Goal: Navigation & Orientation: Find specific page/section

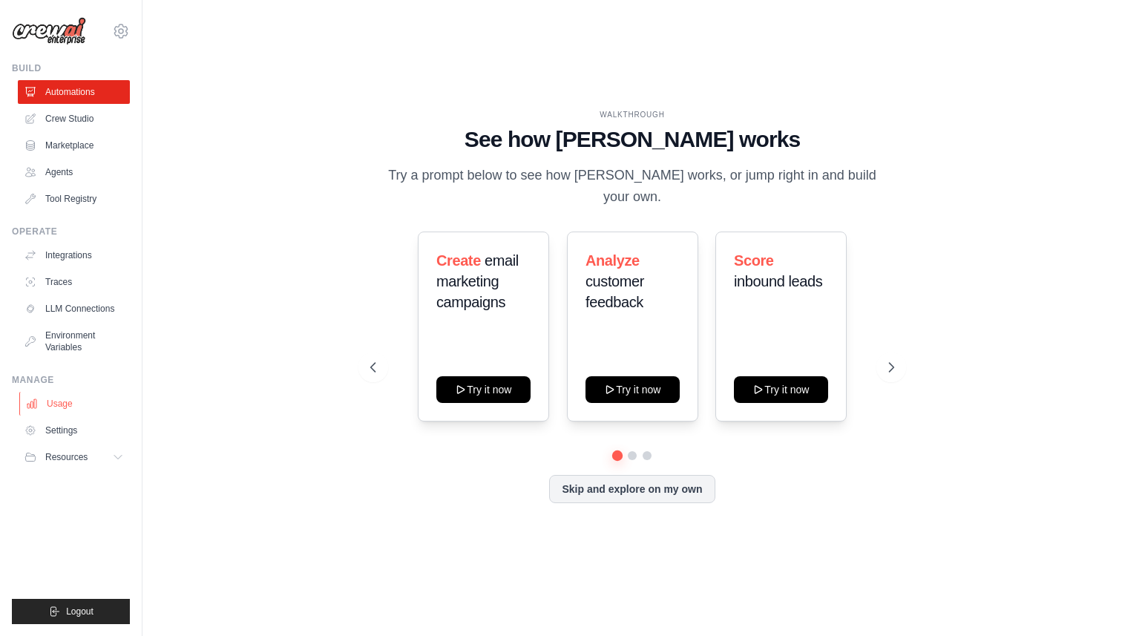
click at [68, 402] on link "Usage" at bounding box center [75, 404] width 112 height 24
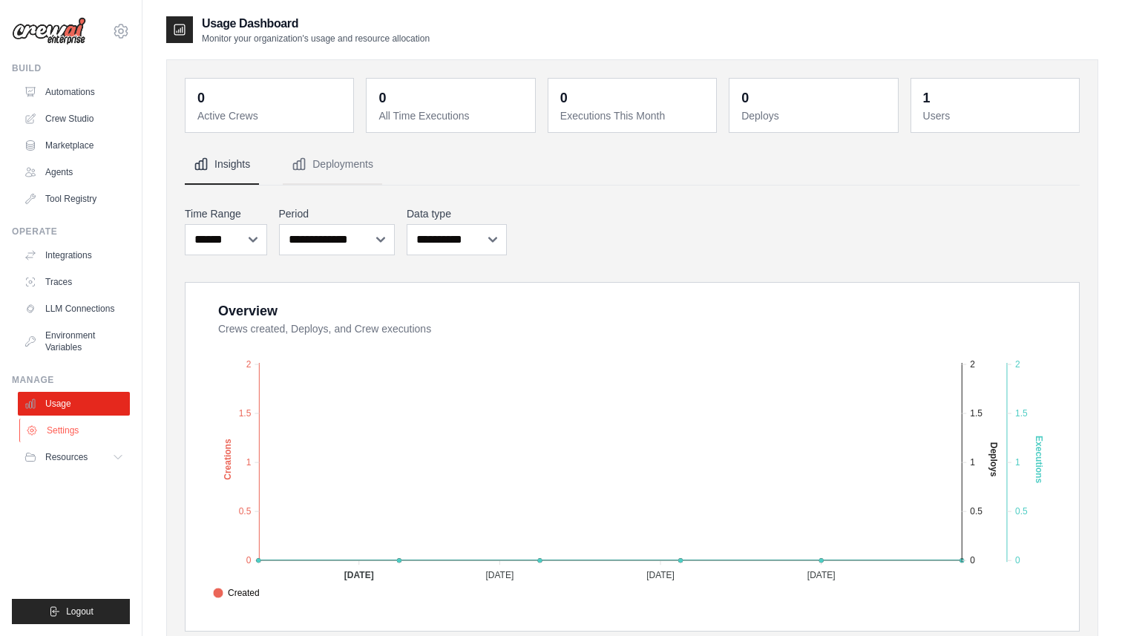
click at [84, 433] on link "Settings" at bounding box center [75, 431] width 112 height 24
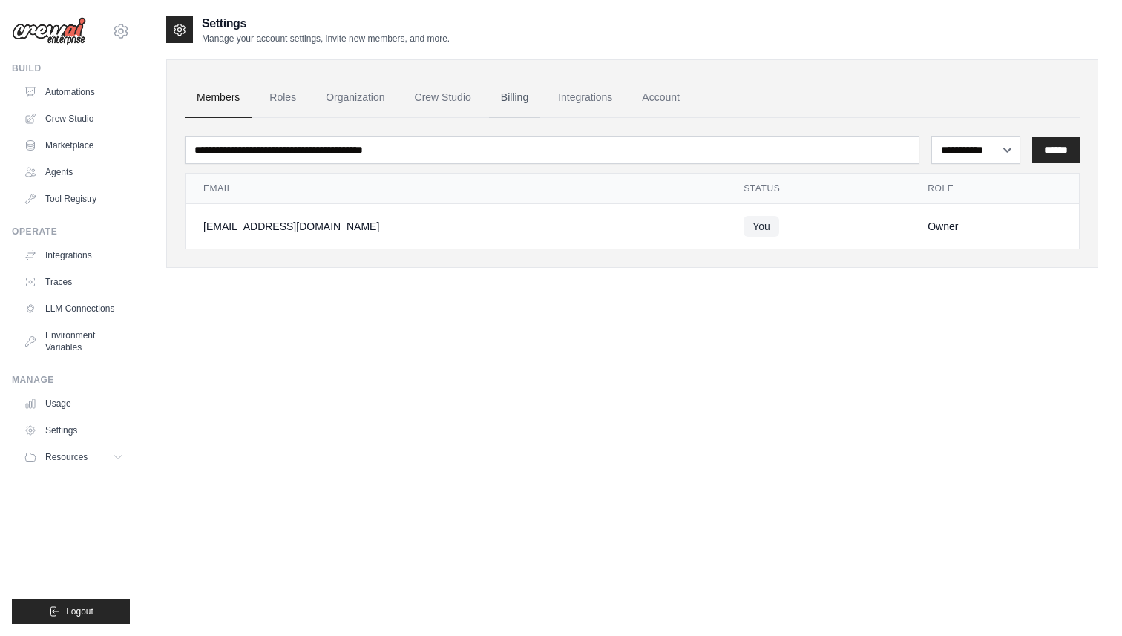
click at [519, 102] on link "Billing" at bounding box center [514, 98] width 51 height 40
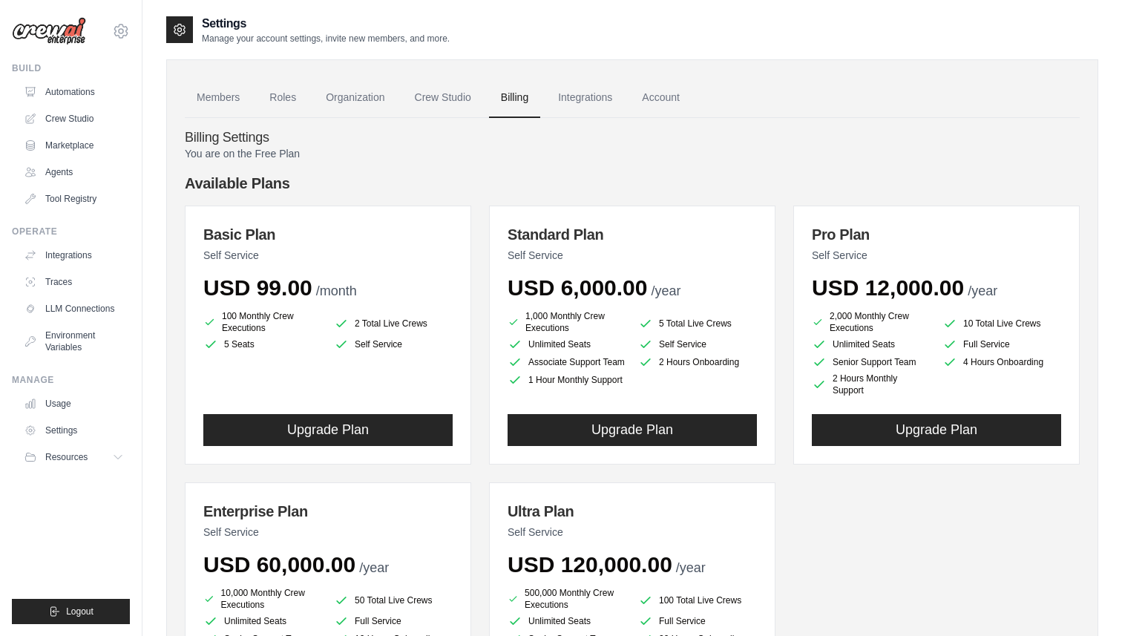
click at [382, 171] on div "You are on the Free Plan Available Plans Basic Plan Self Service USD 99.00 /mon…" at bounding box center [632, 459] width 895 height 627
click at [284, 319] on li "100 Monthly Crew Executions" at bounding box center [262, 322] width 119 height 24
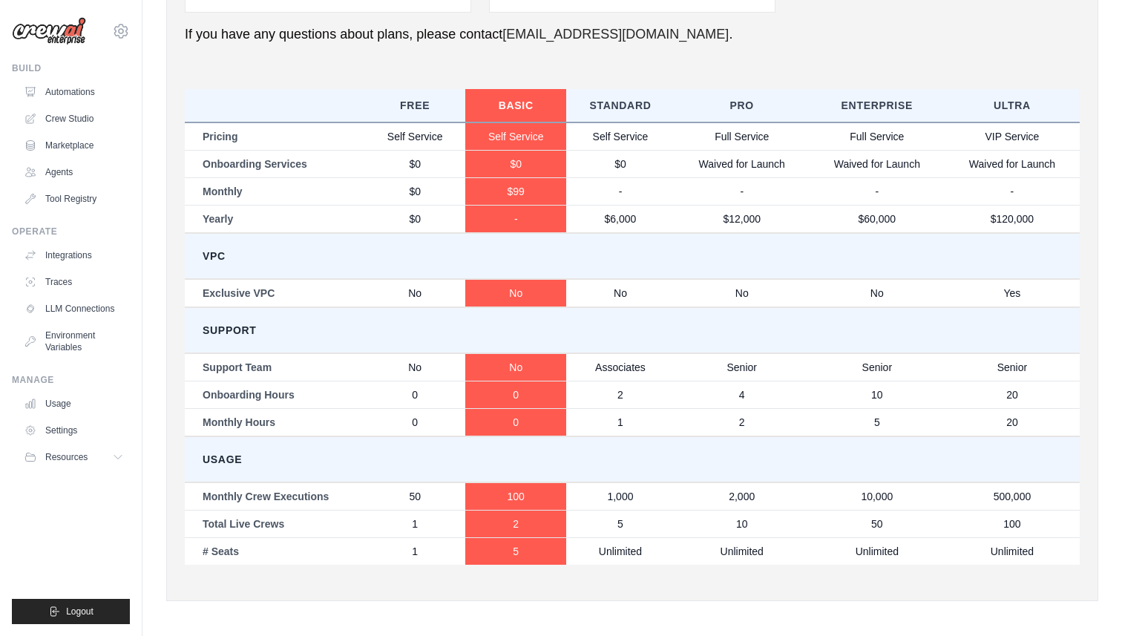
scroll to position [732, 0]
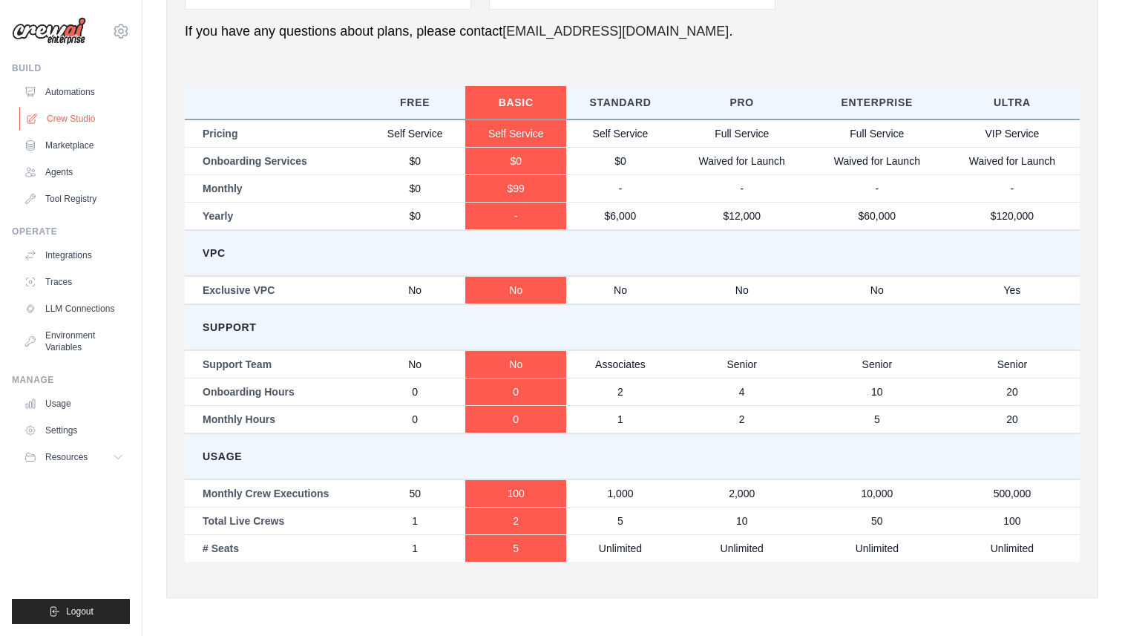
click at [76, 119] on link "Crew Studio" at bounding box center [75, 119] width 112 height 24
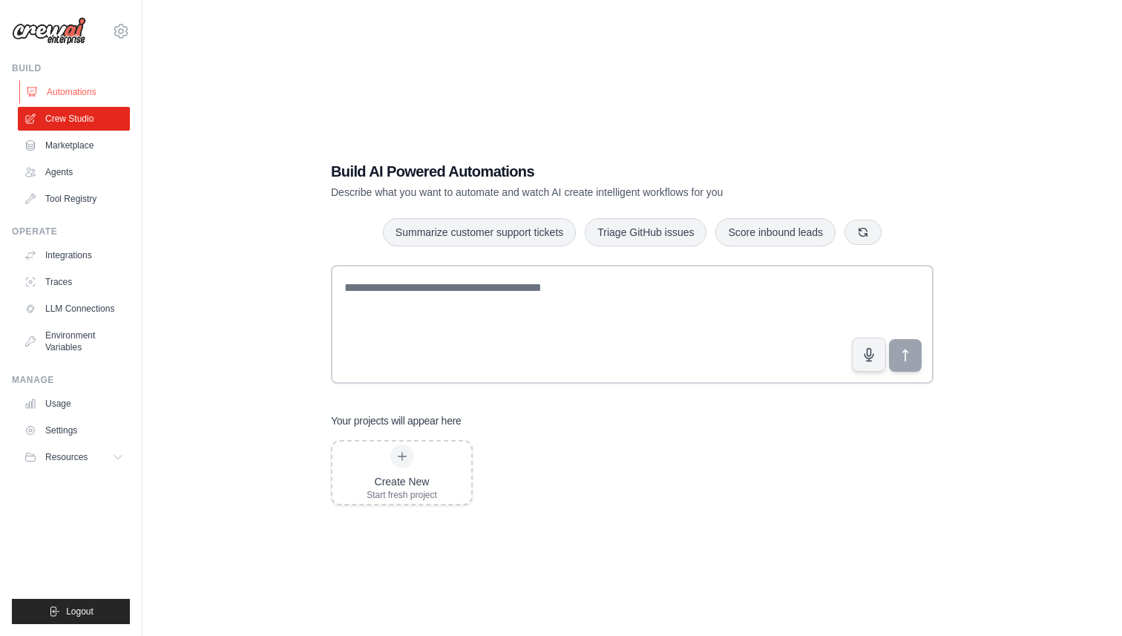
click at [93, 92] on link "Automations" at bounding box center [75, 92] width 112 height 24
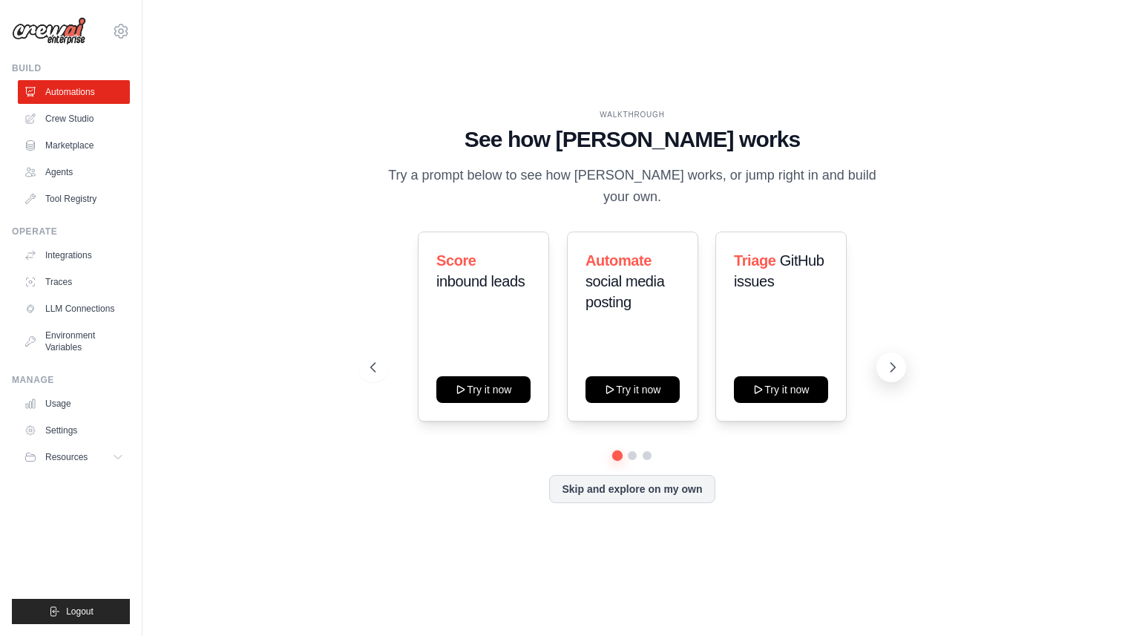
click at [886, 360] on icon at bounding box center [892, 367] width 15 height 15
click at [59, 174] on link "Agents" at bounding box center [75, 172] width 112 height 24
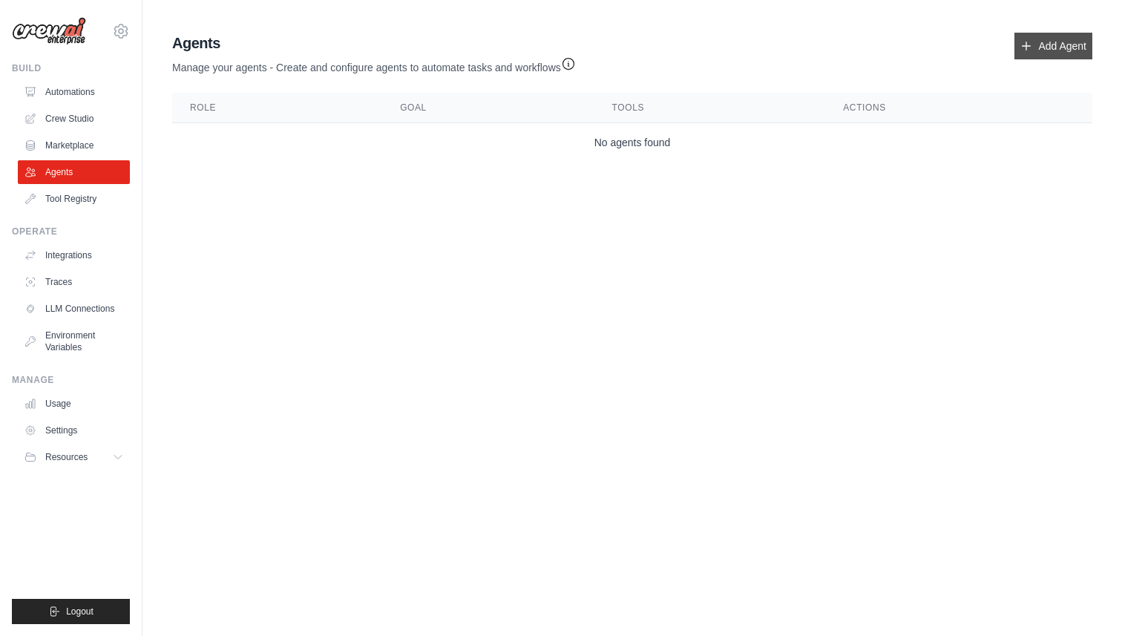
click at [1064, 50] on link "Add Agent" at bounding box center [1054, 46] width 78 height 27
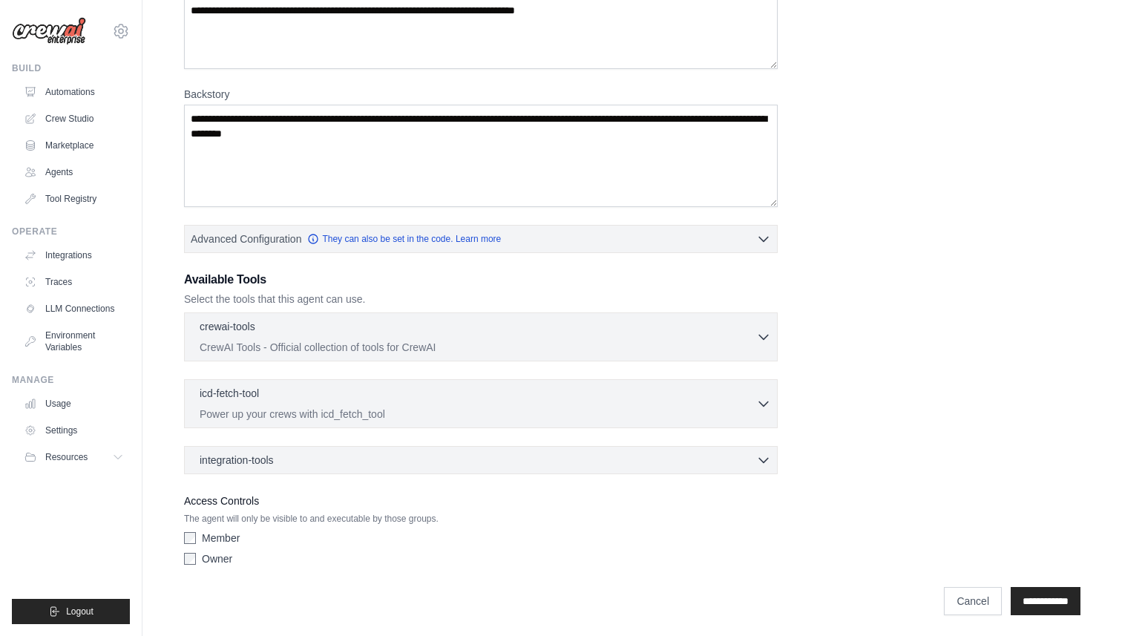
scroll to position [160, 0]
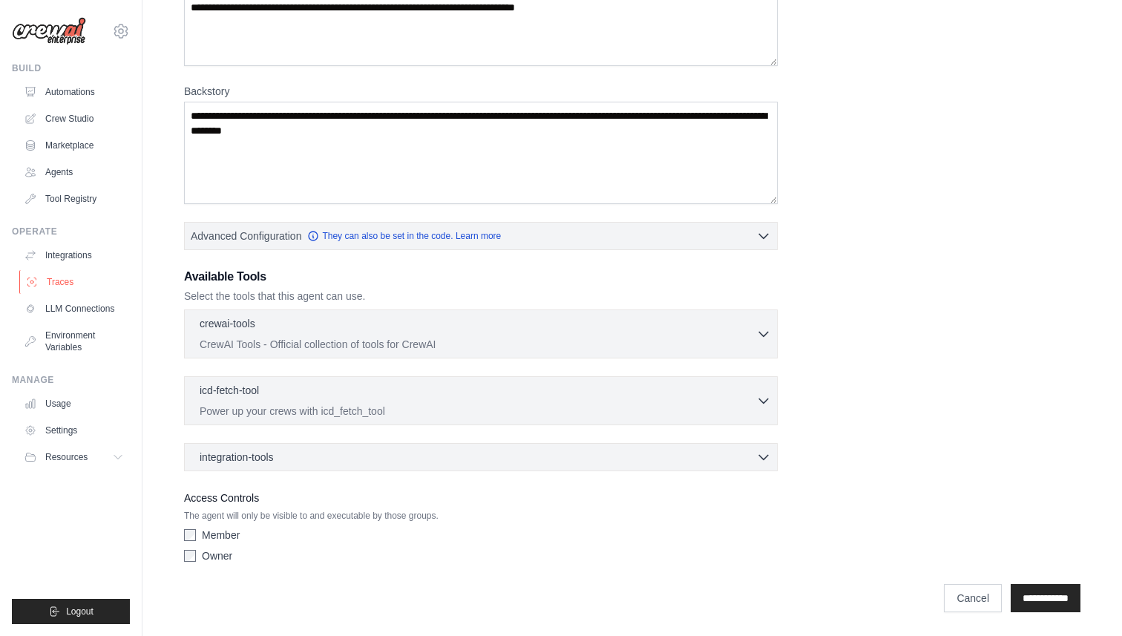
click at [72, 276] on link "Traces" at bounding box center [75, 282] width 112 height 24
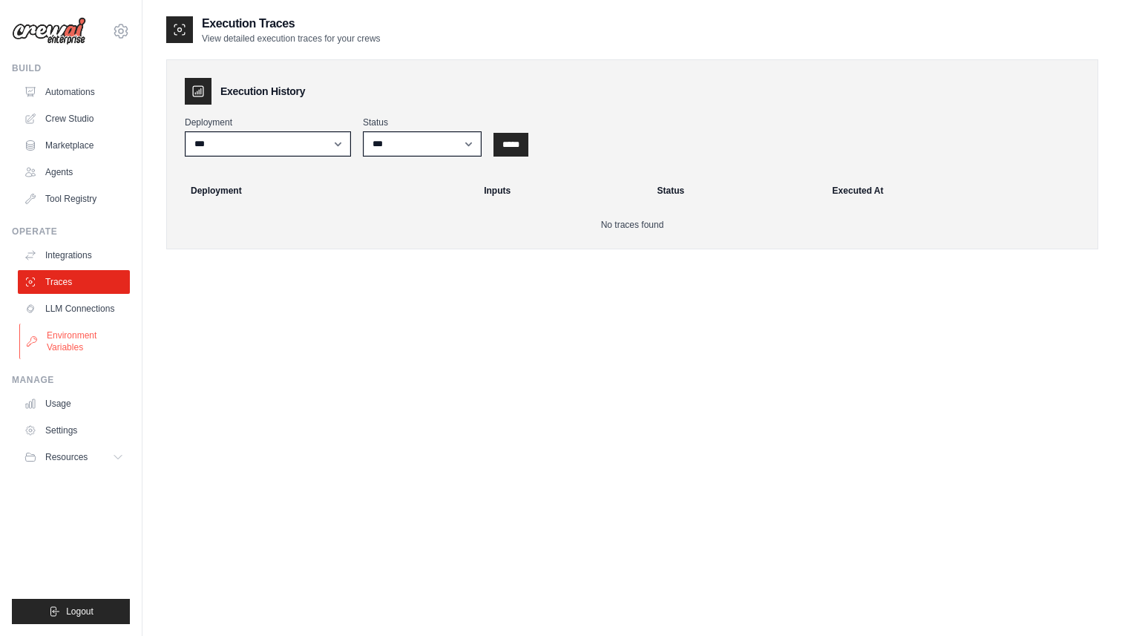
click at [67, 341] on link "Environment Variables" at bounding box center [75, 342] width 112 height 36
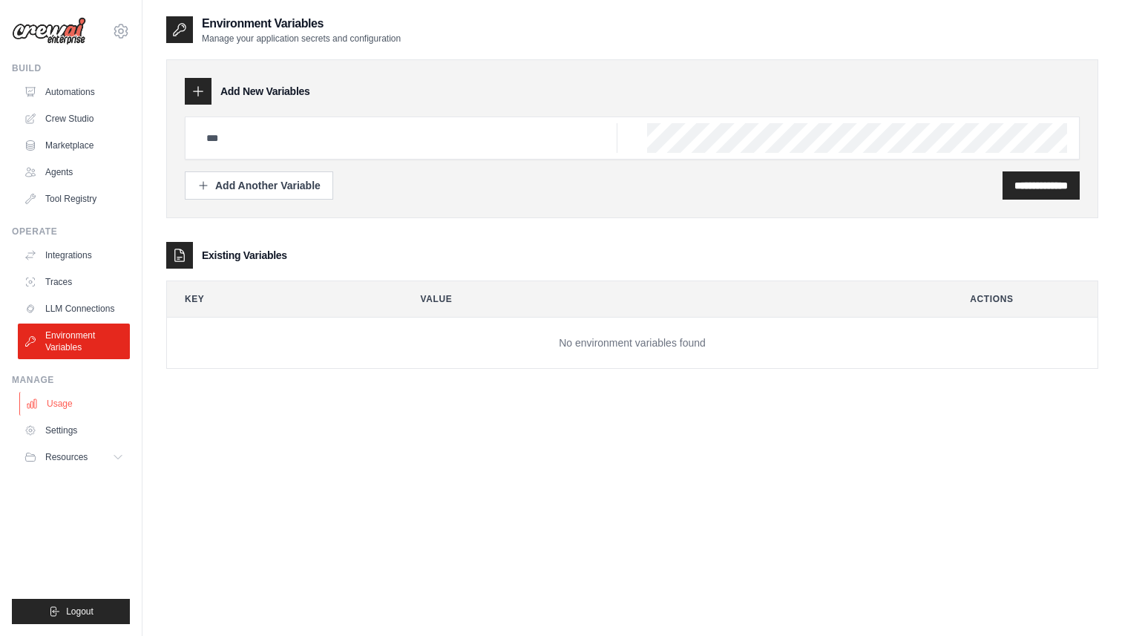
click at [67, 406] on link "Usage" at bounding box center [75, 404] width 112 height 24
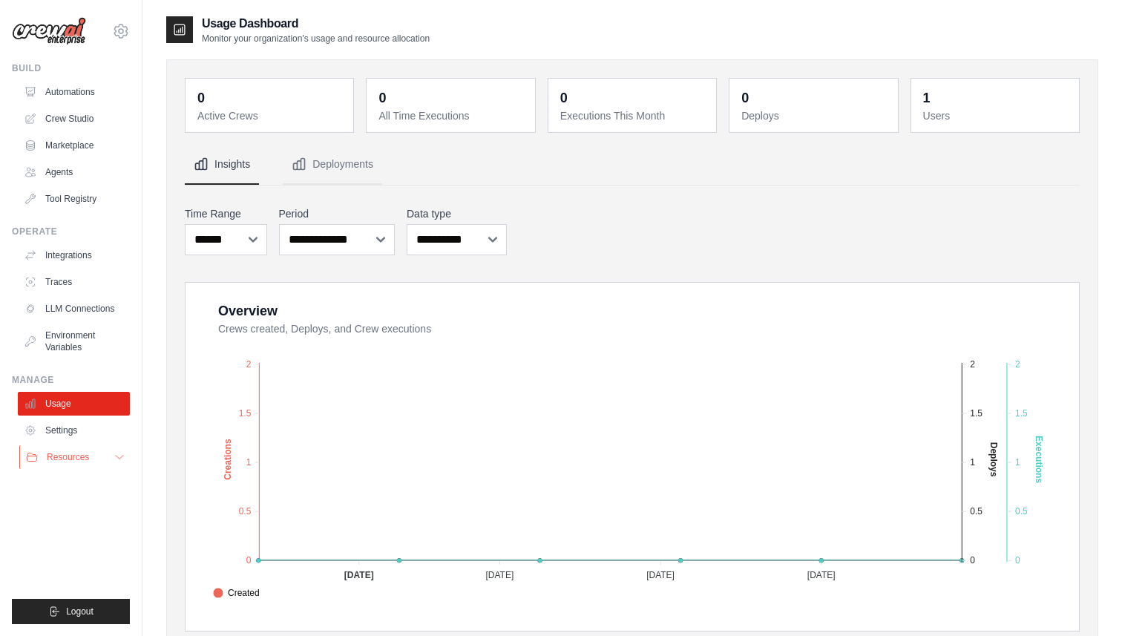
click at [91, 463] on button "Resources" at bounding box center [75, 457] width 112 height 24
click at [80, 82] on link "Automations" at bounding box center [75, 92] width 112 height 24
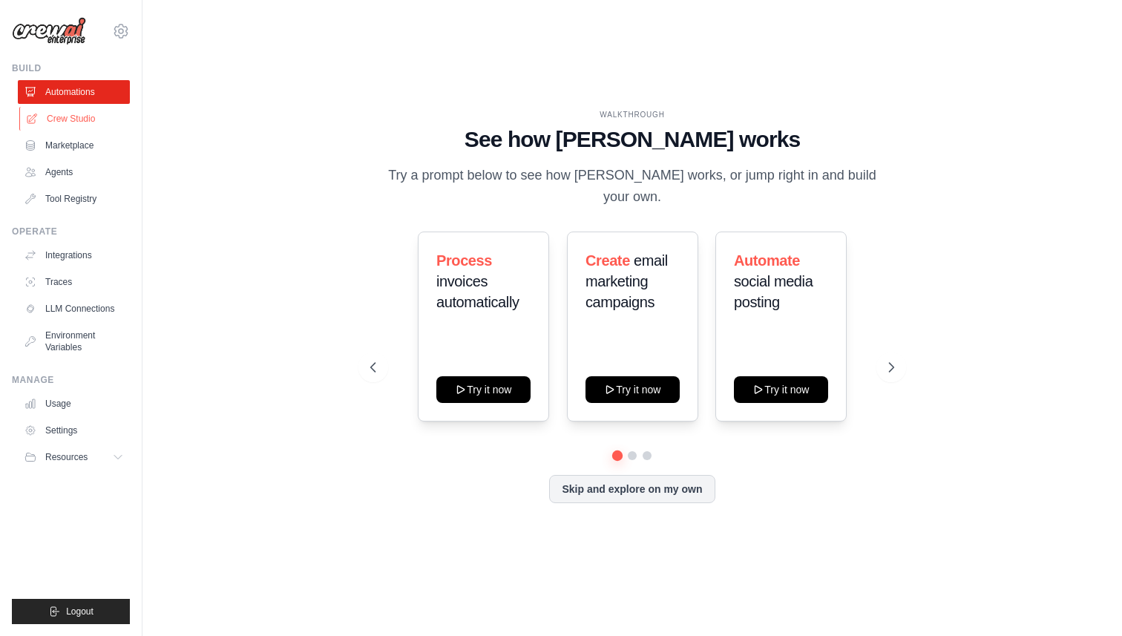
click at [69, 123] on link "Crew Studio" at bounding box center [75, 119] width 112 height 24
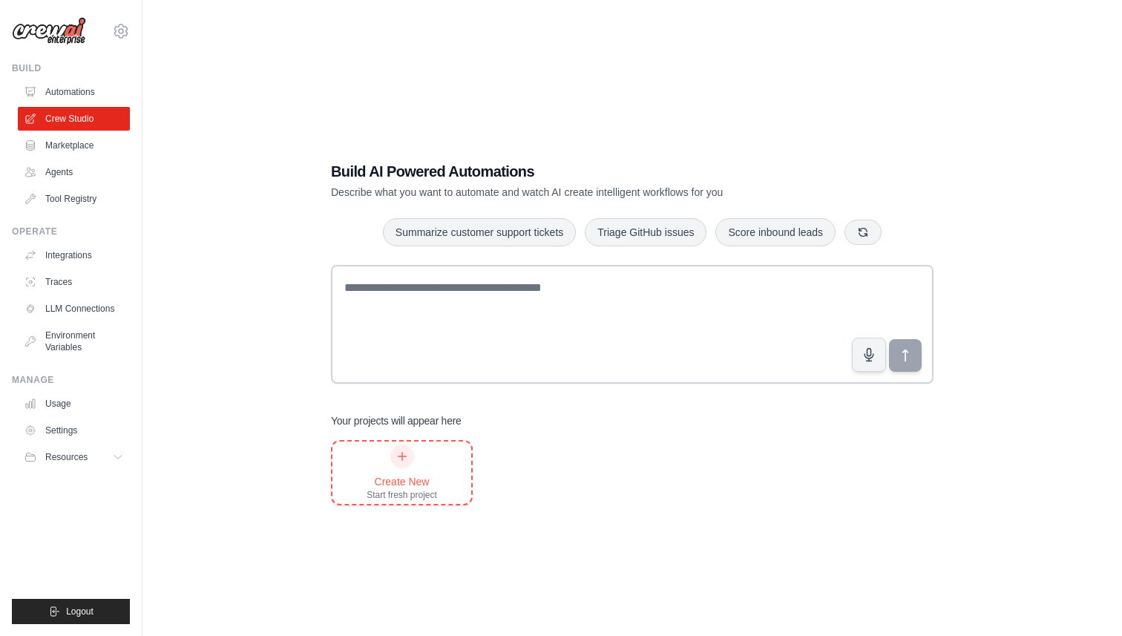
click at [409, 456] on div at bounding box center [402, 457] width 24 height 24
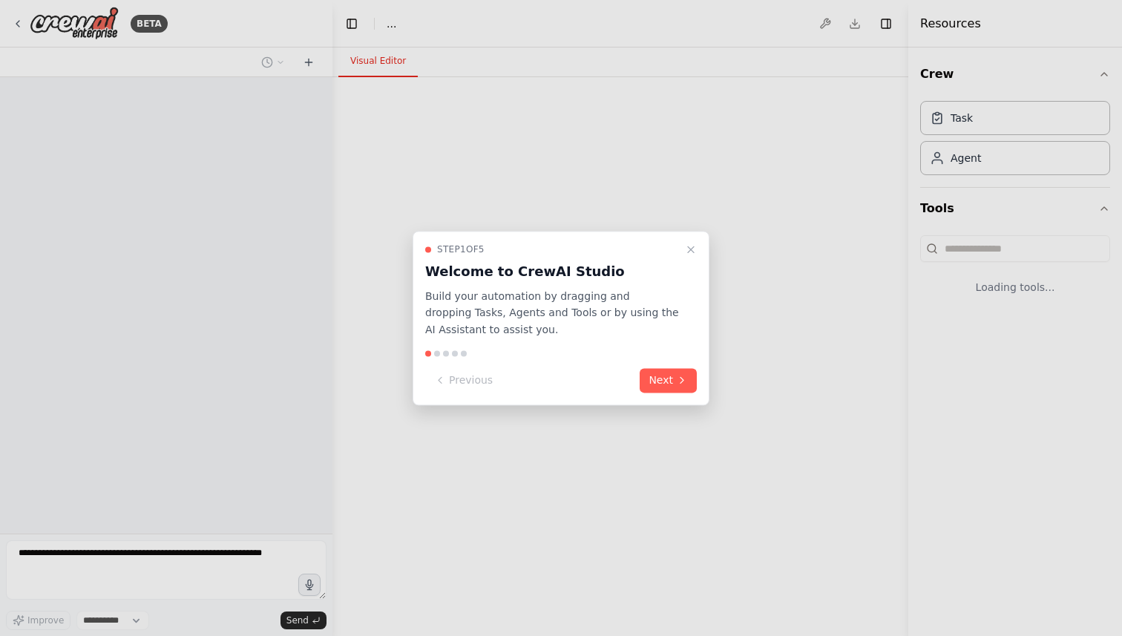
select select "****"
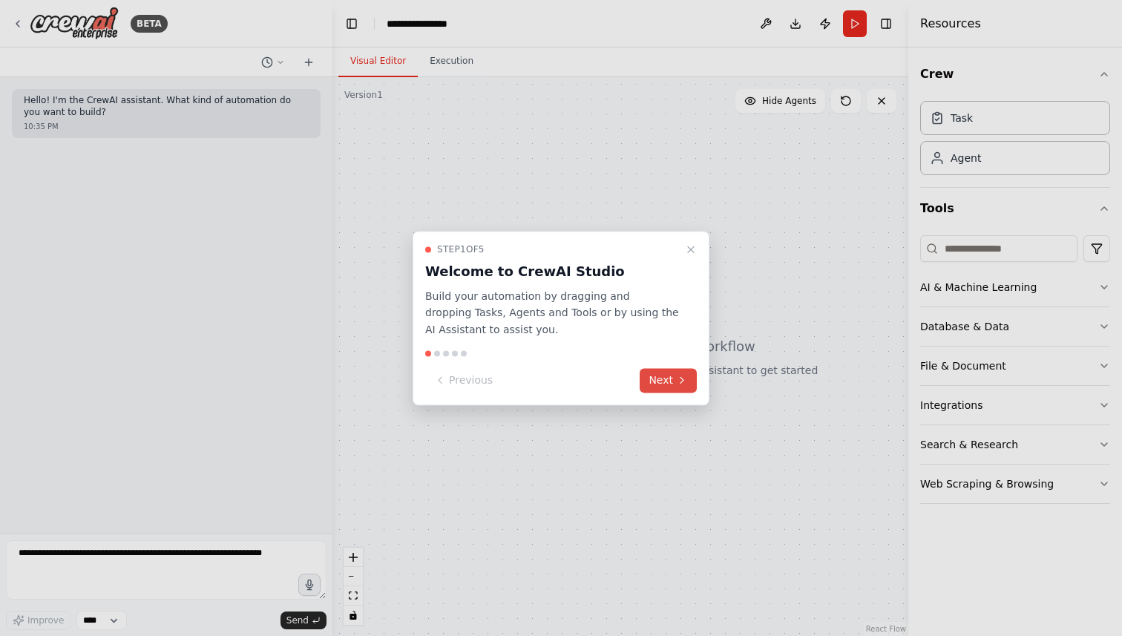
click at [668, 382] on button "Next" at bounding box center [668, 380] width 57 height 24
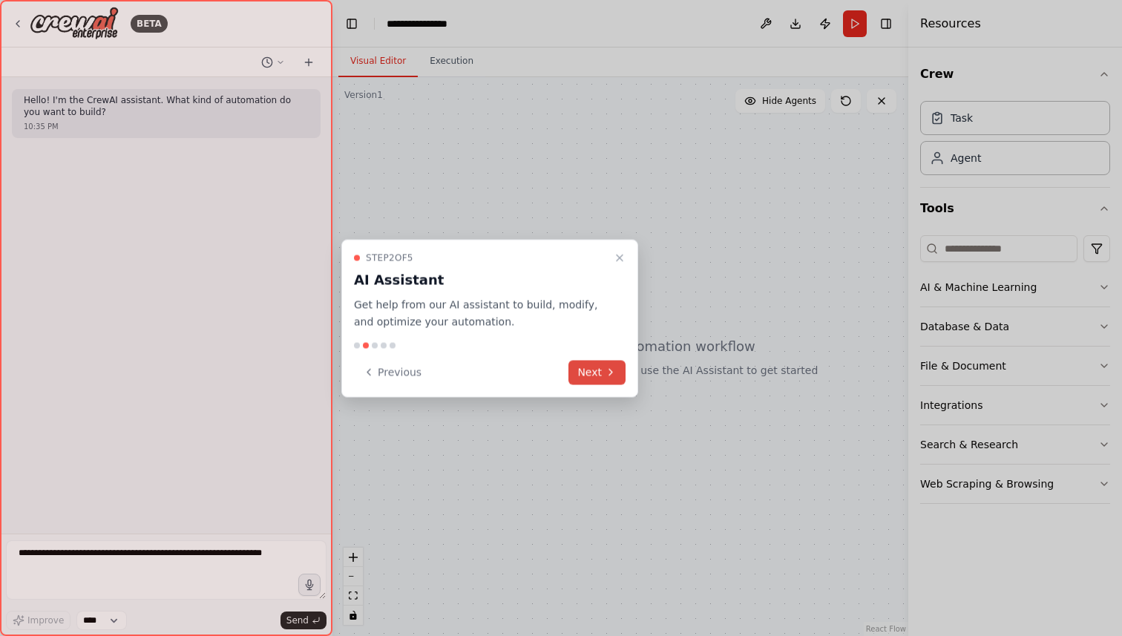
click at [603, 371] on button "Next" at bounding box center [597, 372] width 57 height 24
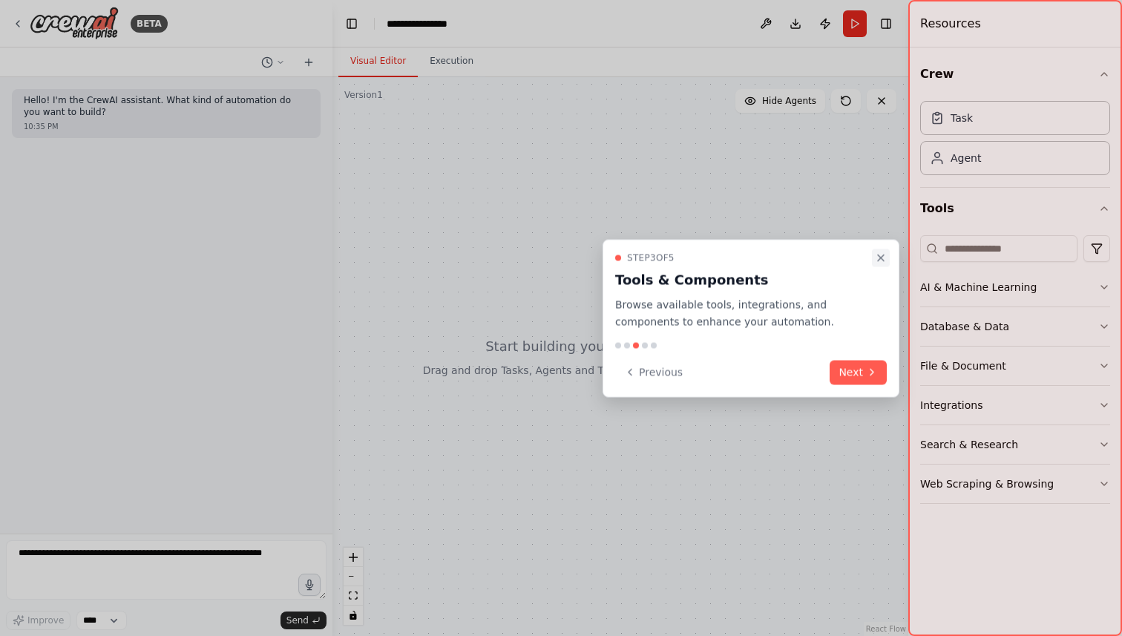
click at [878, 258] on icon "Close walkthrough" at bounding box center [881, 258] width 12 height 12
